Goal: Navigation & Orientation: Find specific page/section

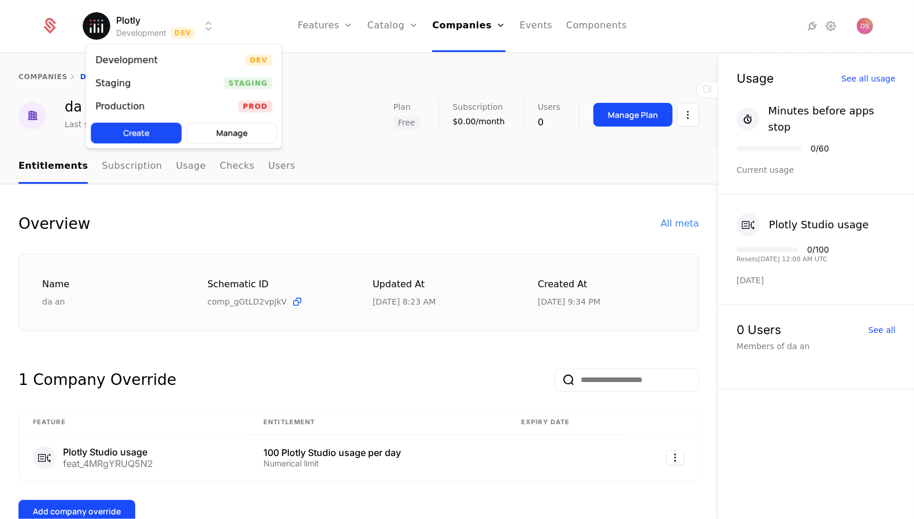
click at [179, 18] on html "Plotly Development Dev Features Features Flags Catalog Plans Add Ons Credits Co…" at bounding box center [457, 259] width 914 height 519
click at [179, 109] on div "Production Prod" at bounding box center [183, 106] width 195 height 23
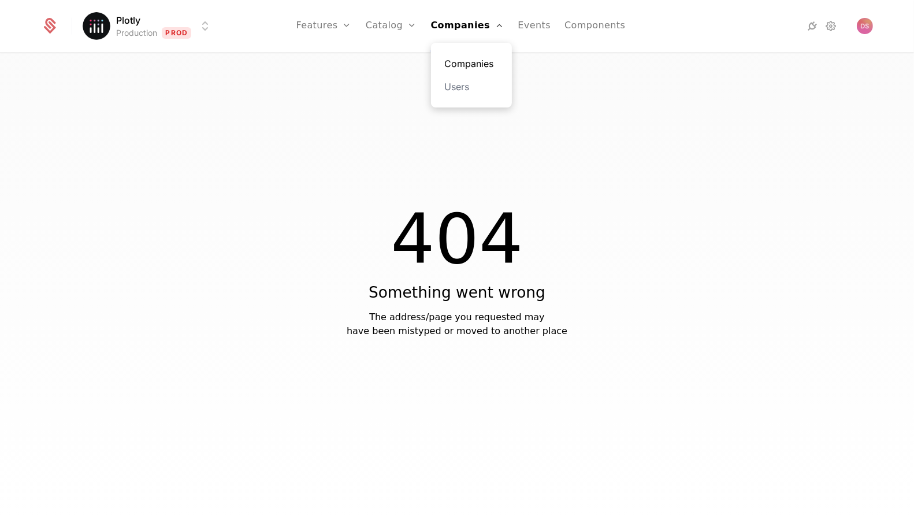
click at [472, 66] on link "Companies" at bounding box center [471, 64] width 53 height 14
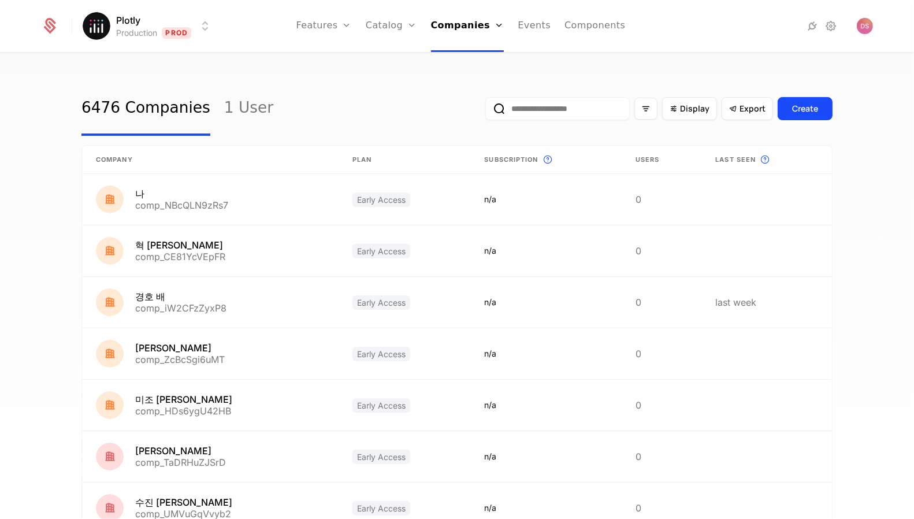
click at [570, 114] on input "email" at bounding box center [557, 108] width 144 height 23
paste input "**********"
type input "**********"
click at [478, 111] on button "submit" at bounding box center [478, 111] width 0 height 0
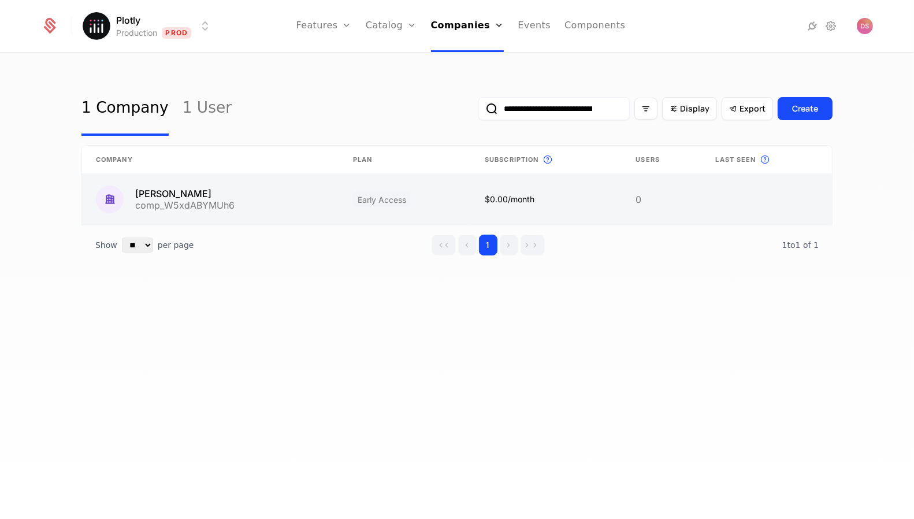
click at [271, 195] on link at bounding box center [210, 199] width 257 height 51
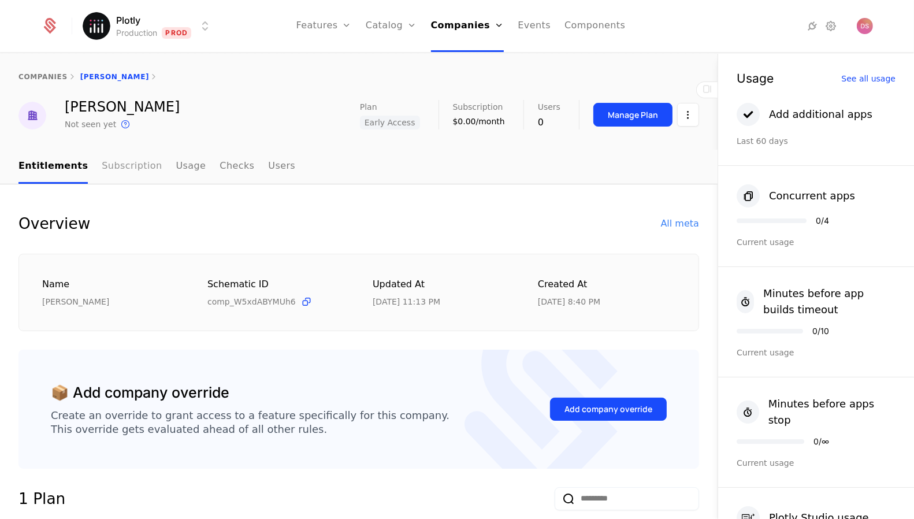
click at [125, 169] on link "Subscription" at bounding box center [132, 167] width 60 height 34
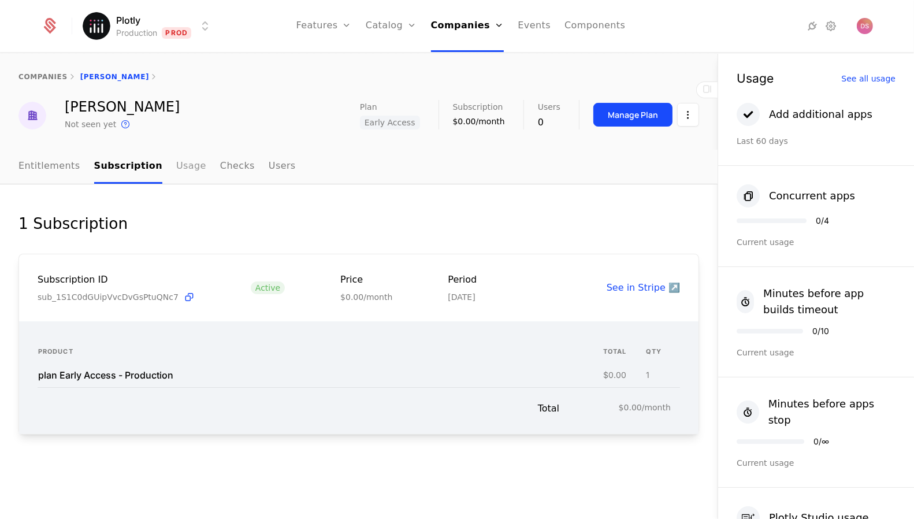
click at [181, 166] on link "Usage" at bounding box center [191, 167] width 30 height 34
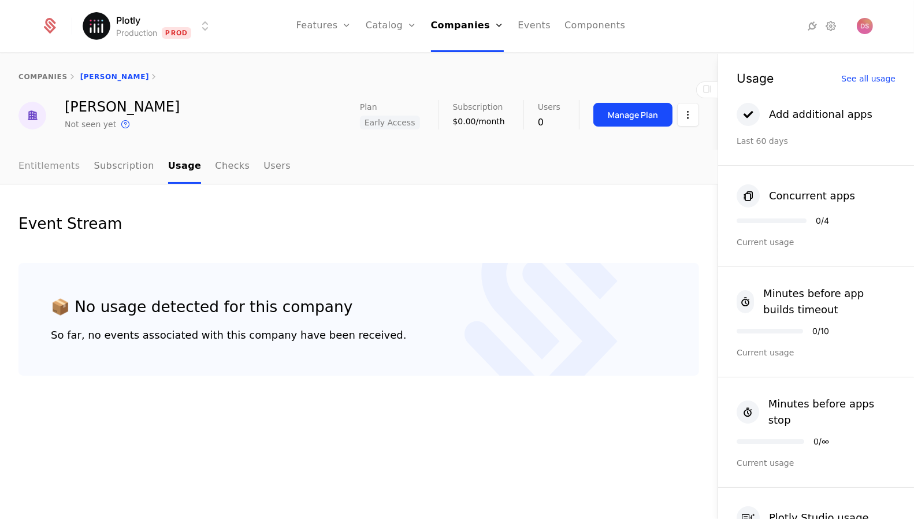
click at [59, 160] on link "Entitlements" at bounding box center [49, 167] width 62 height 34
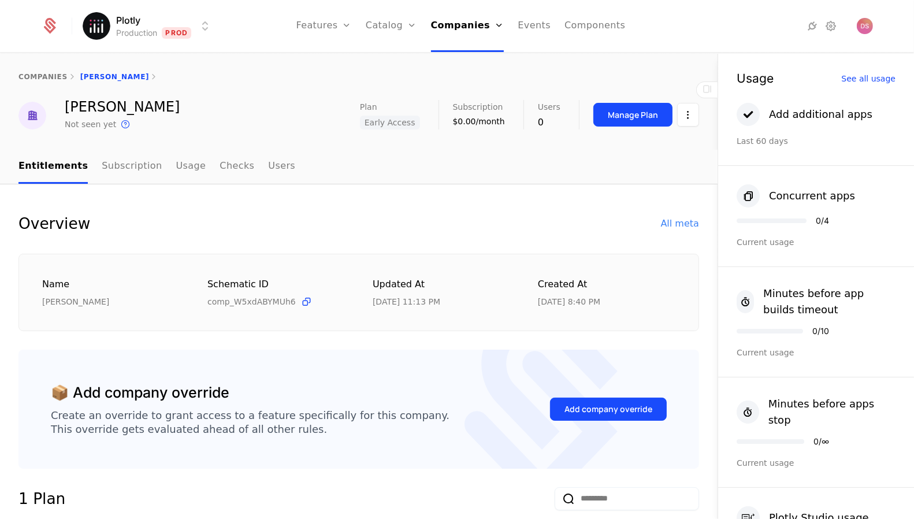
click at [674, 215] on div "Overview All meta" at bounding box center [358, 223] width 681 height 23
click at [674, 219] on div "All meta" at bounding box center [680, 224] width 38 height 14
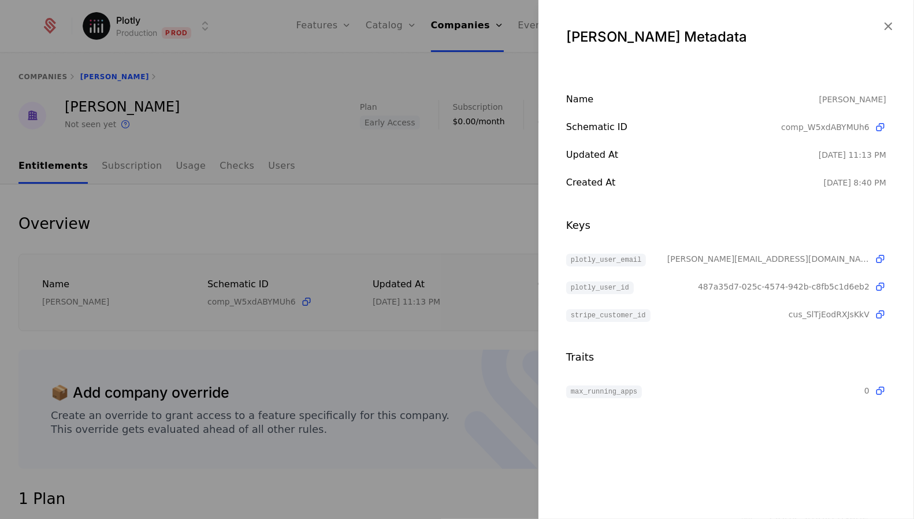
click at [302, 194] on div at bounding box center [457, 259] width 914 height 519
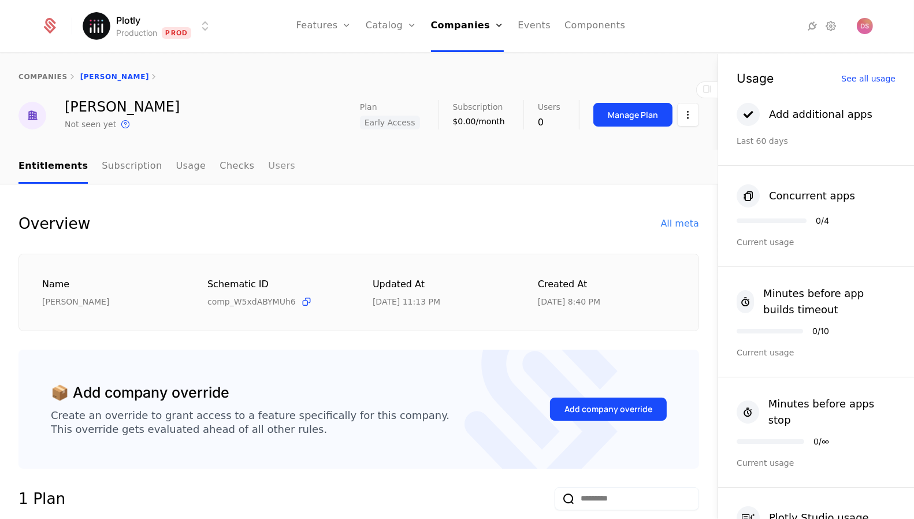
click at [268, 166] on link "Users" at bounding box center [281, 167] width 27 height 34
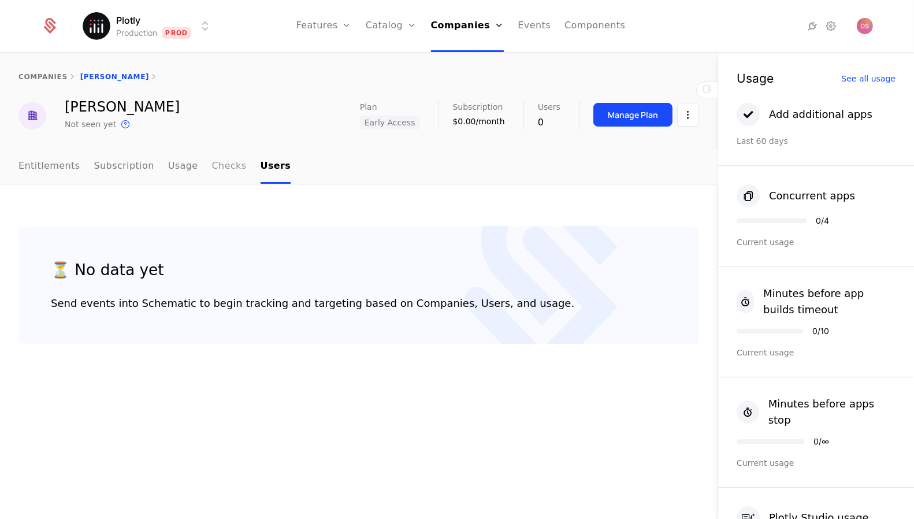
click at [214, 165] on link "Checks" at bounding box center [229, 167] width 35 height 34
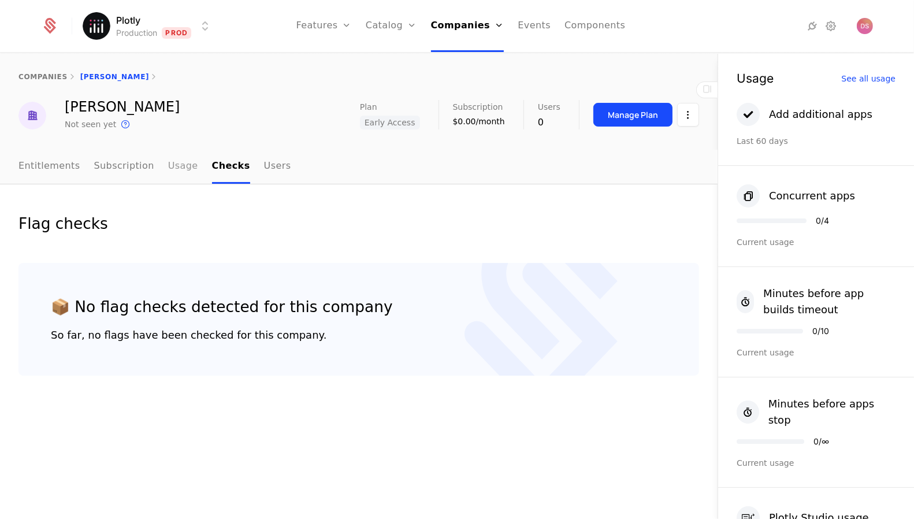
click at [168, 165] on link "Usage" at bounding box center [183, 167] width 30 height 34
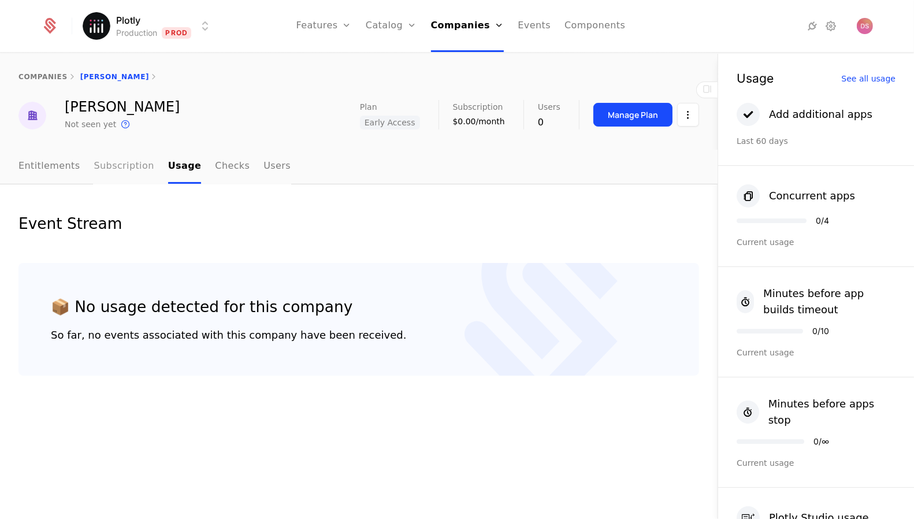
click at [110, 166] on link "Subscription" at bounding box center [124, 167] width 60 height 34
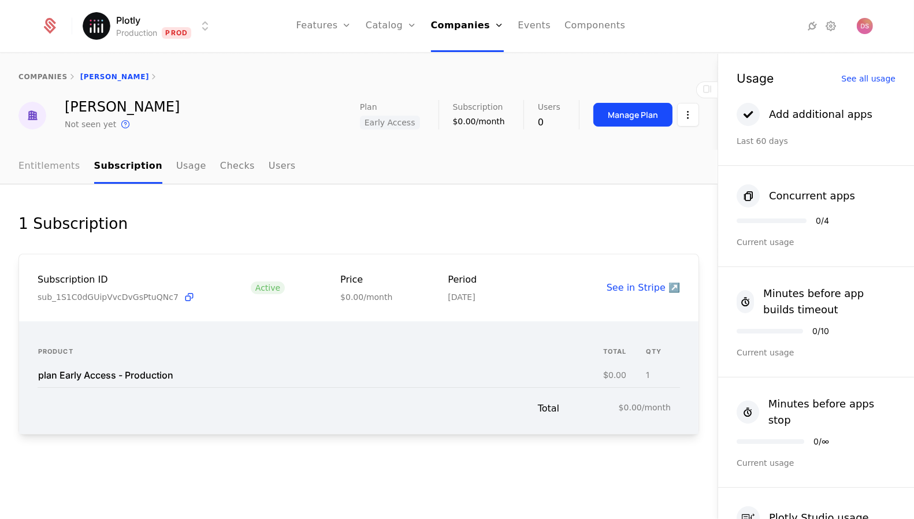
click at [56, 165] on link "Entitlements" at bounding box center [49, 167] width 62 height 34
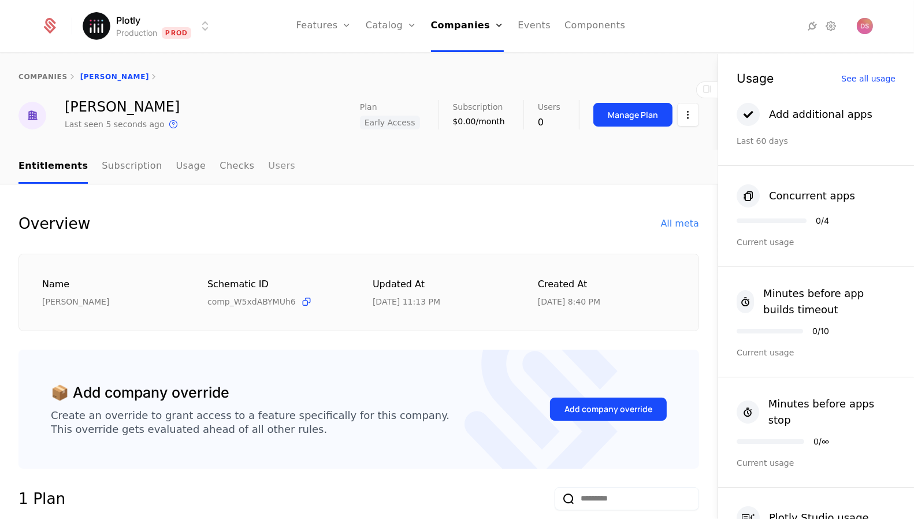
click at [273, 168] on link "Users" at bounding box center [281, 167] width 27 height 34
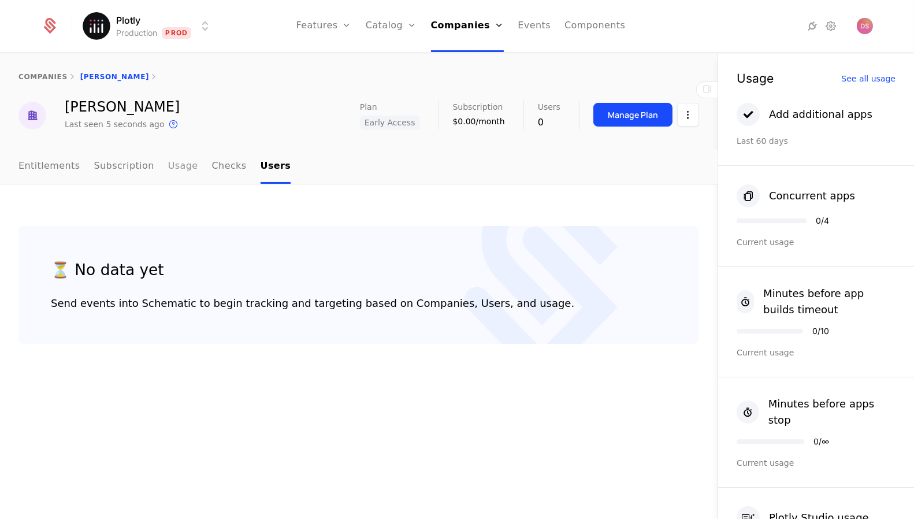
click at [172, 163] on link "Usage" at bounding box center [183, 167] width 30 height 34
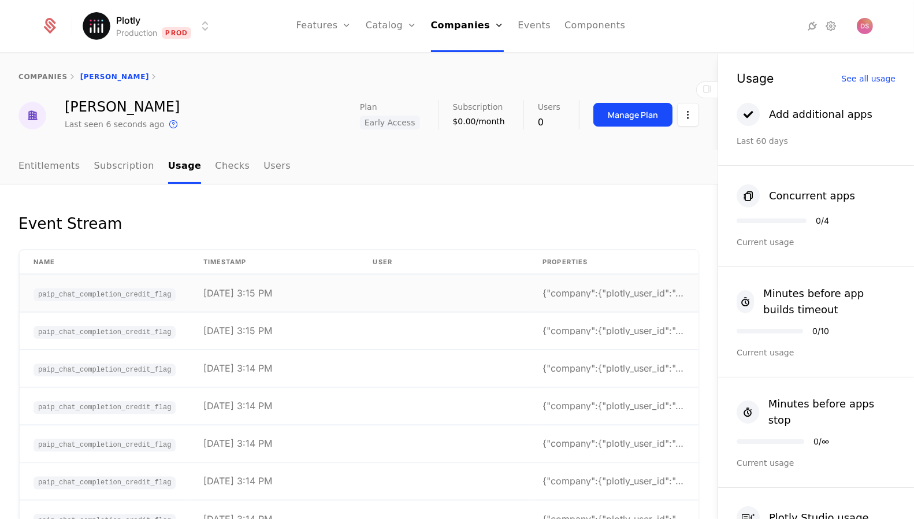
click at [422, 298] on td at bounding box center [444, 293] width 170 height 38
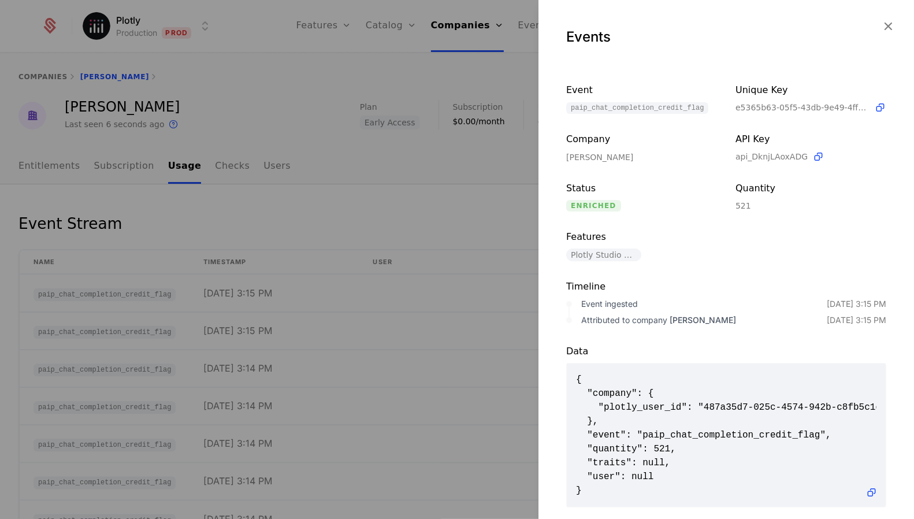
click at [398, 246] on div at bounding box center [457, 259] width 914 height 519
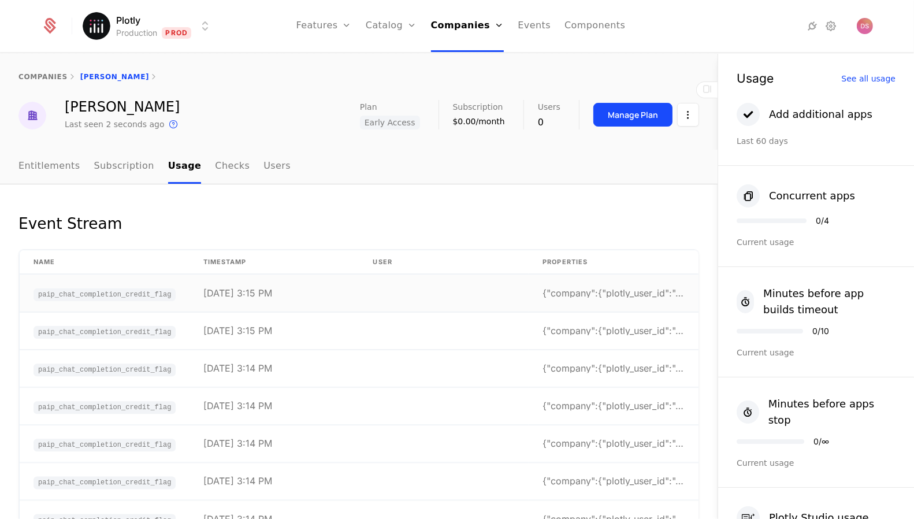
click at [239, 297] on td "[DATE] 3:15 PM" at bounding box center [275, 293] width 170 height 38
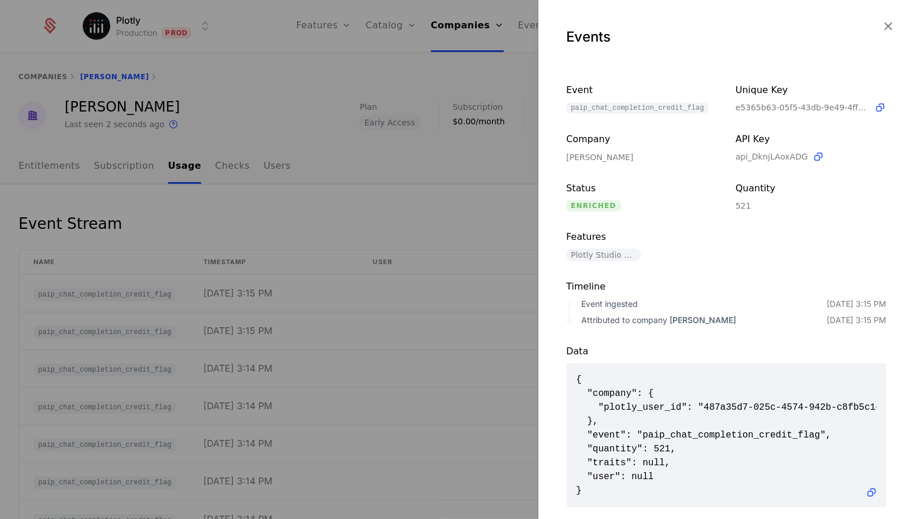
scroll to position [1, 0]
click at [268, 339] on div at bounding box center [457, 259] width 914 height 519
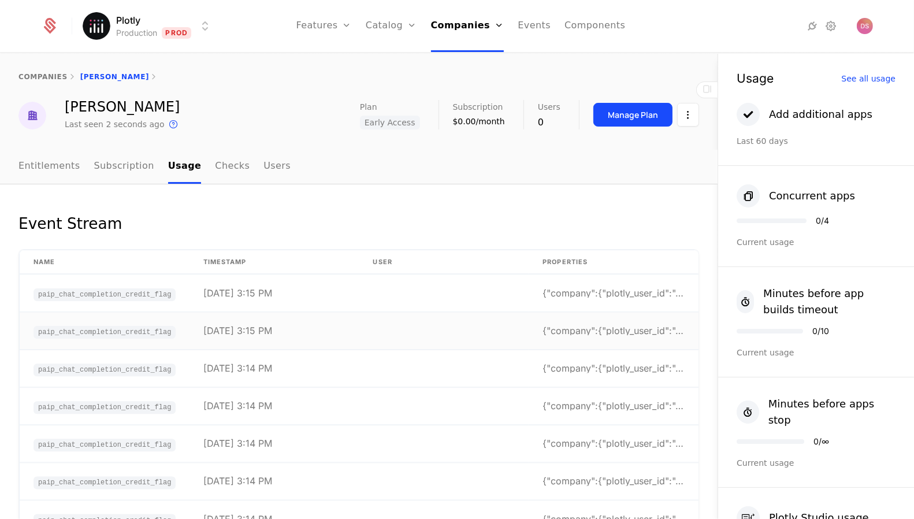
click at [262, 326] on div "[DATE] 3:15 PM" at bounding box center [237, 330] width 69 height 9
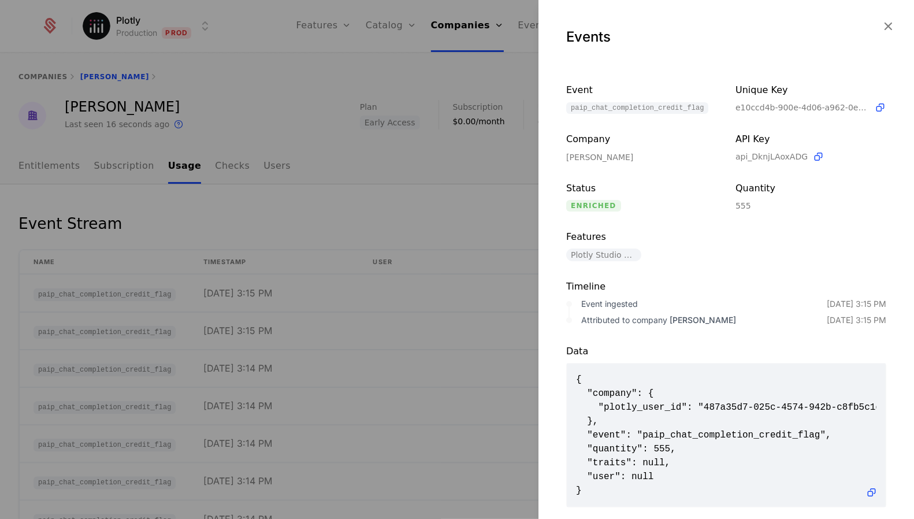
click at [407, 254] on div at bounding box center [457, 259] width 914 height 519
